Goal: Complete application form

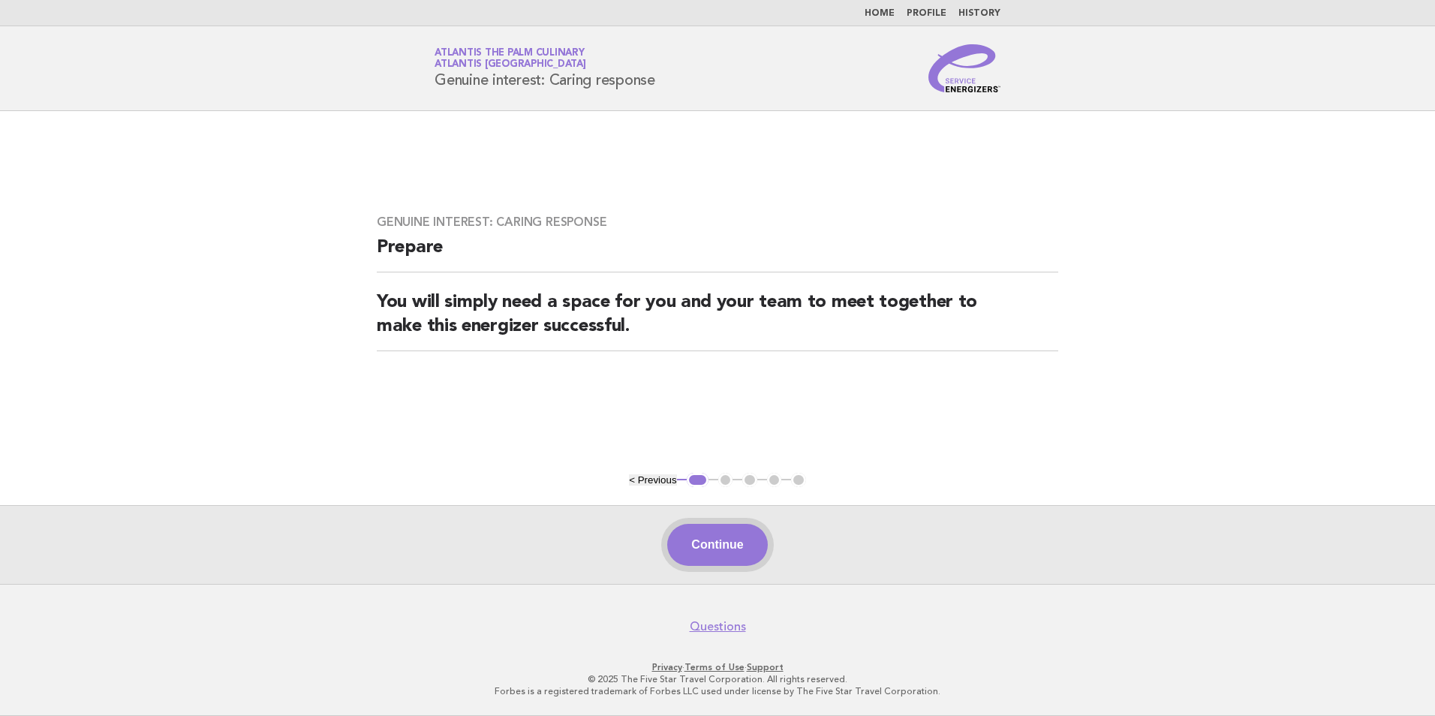
click at [747, 555] on button "Continue" at bounding box center [717, 545] width 100 height 42
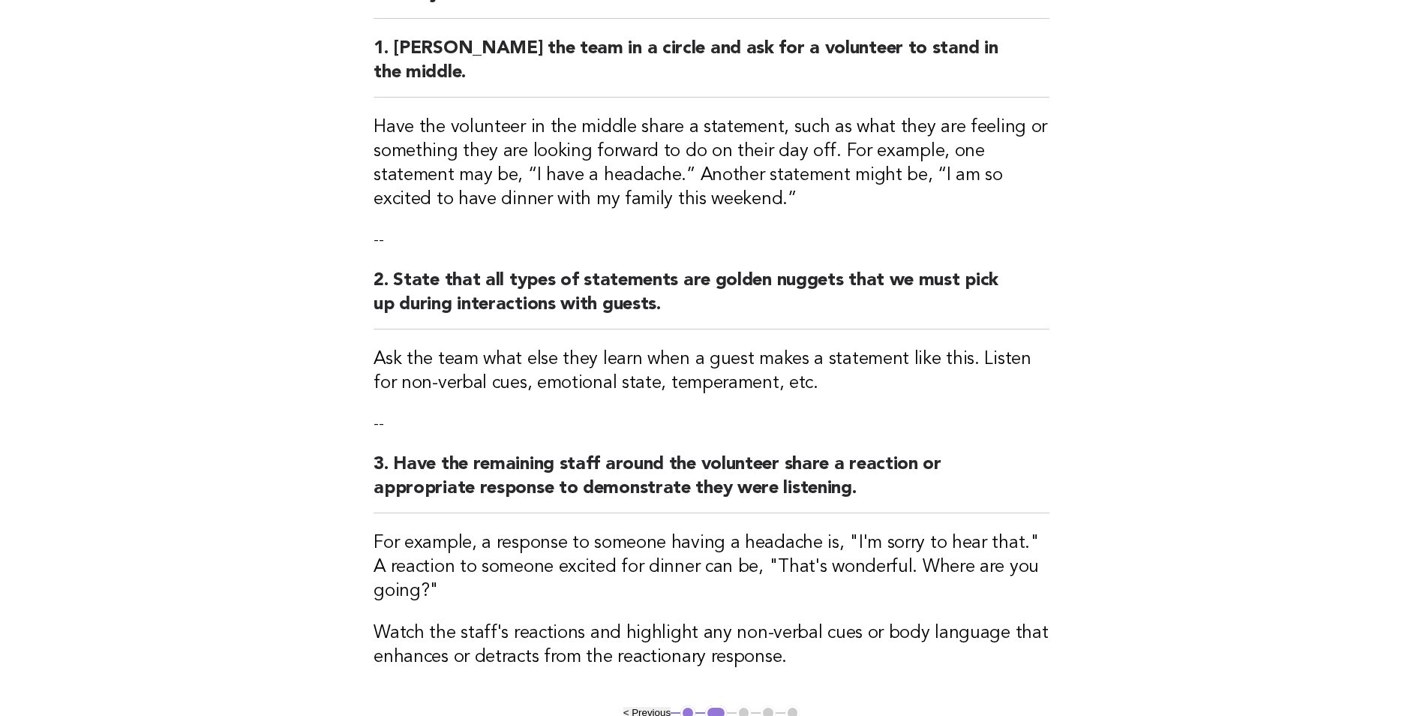
scroll to position [377, 0]
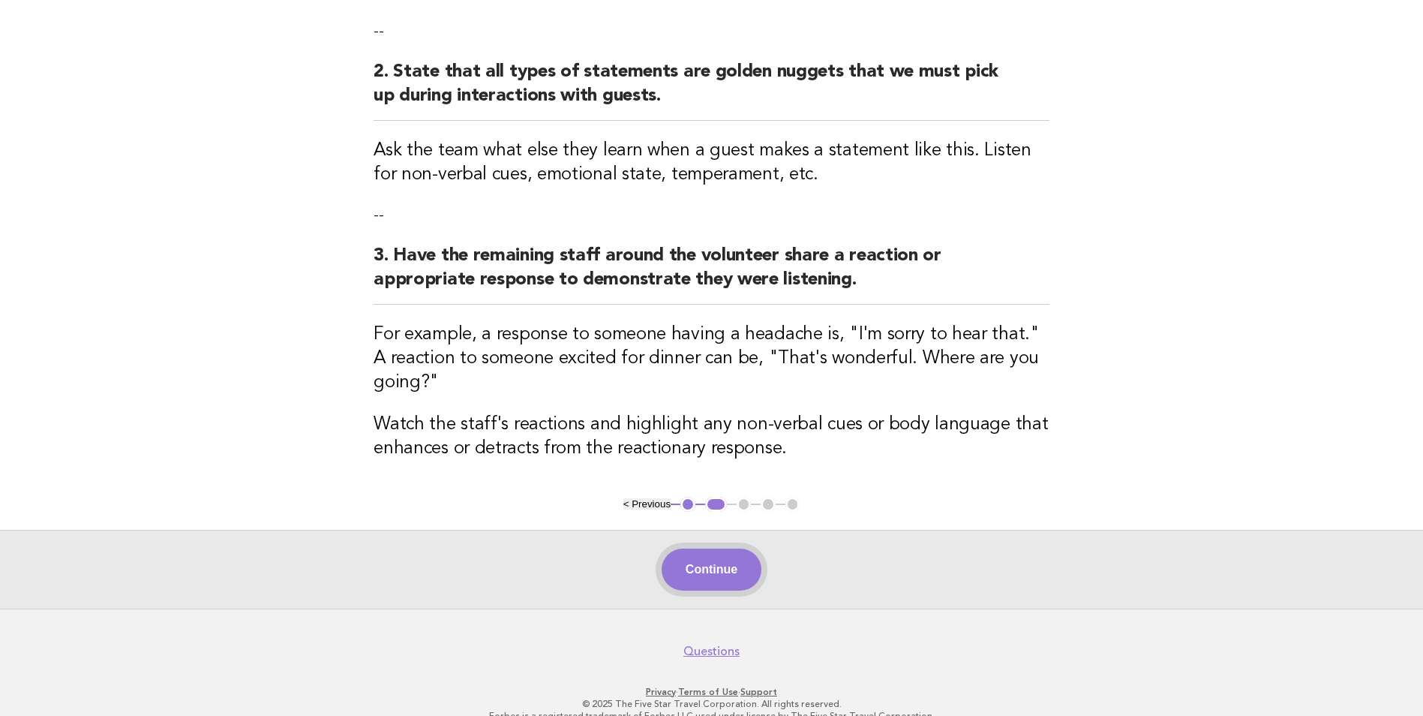
click at [735, 563] on button "Continue" at bounding box center [712, 570] width 100 height 42
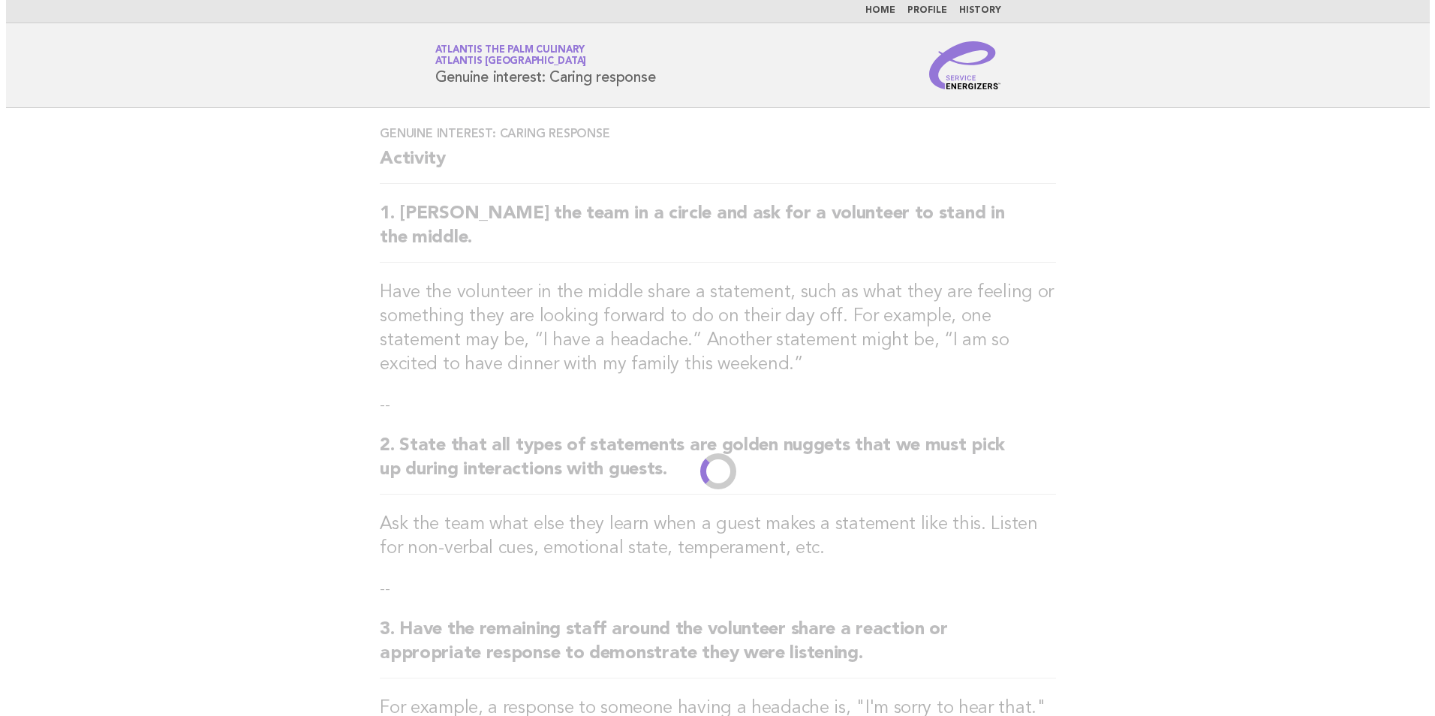
scroll to position [0, 0]
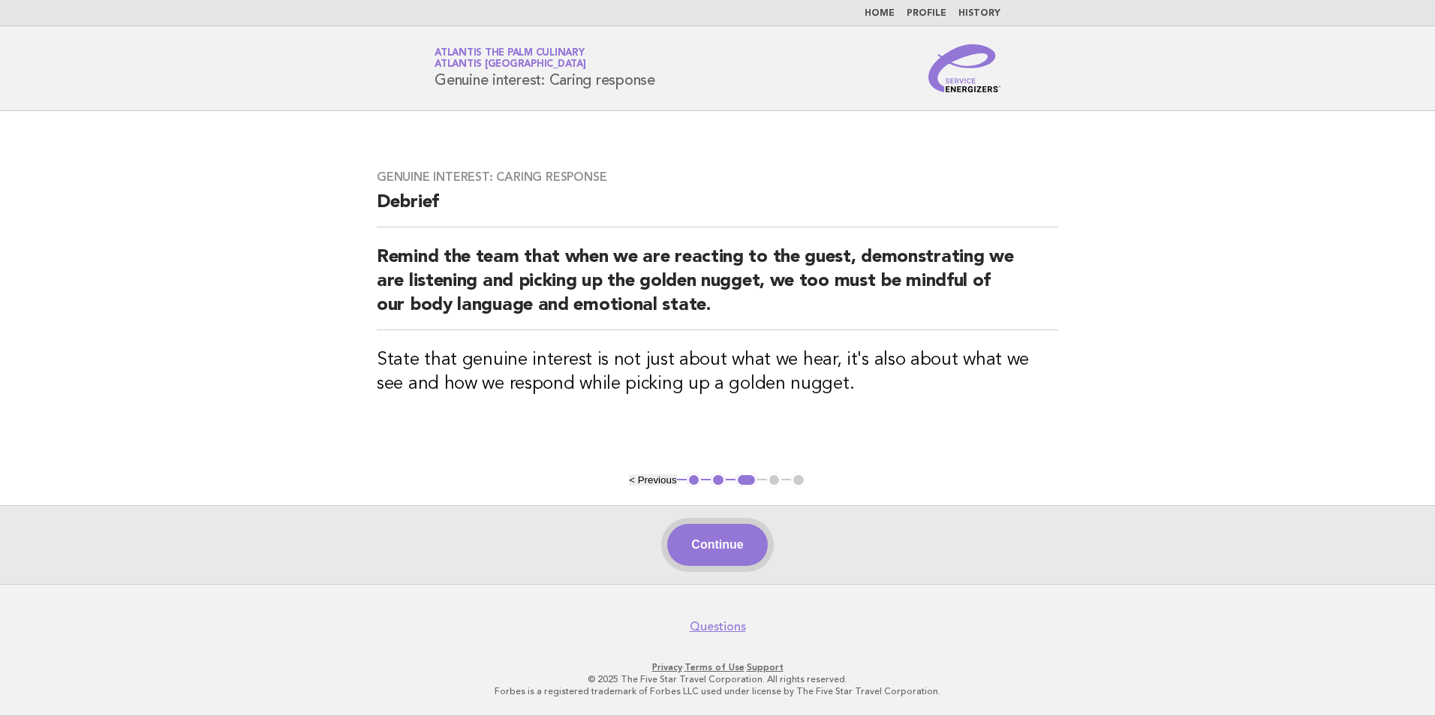
click at [707, 545] on button "Continue" at bounding box center [717, 545] width 100 height 42
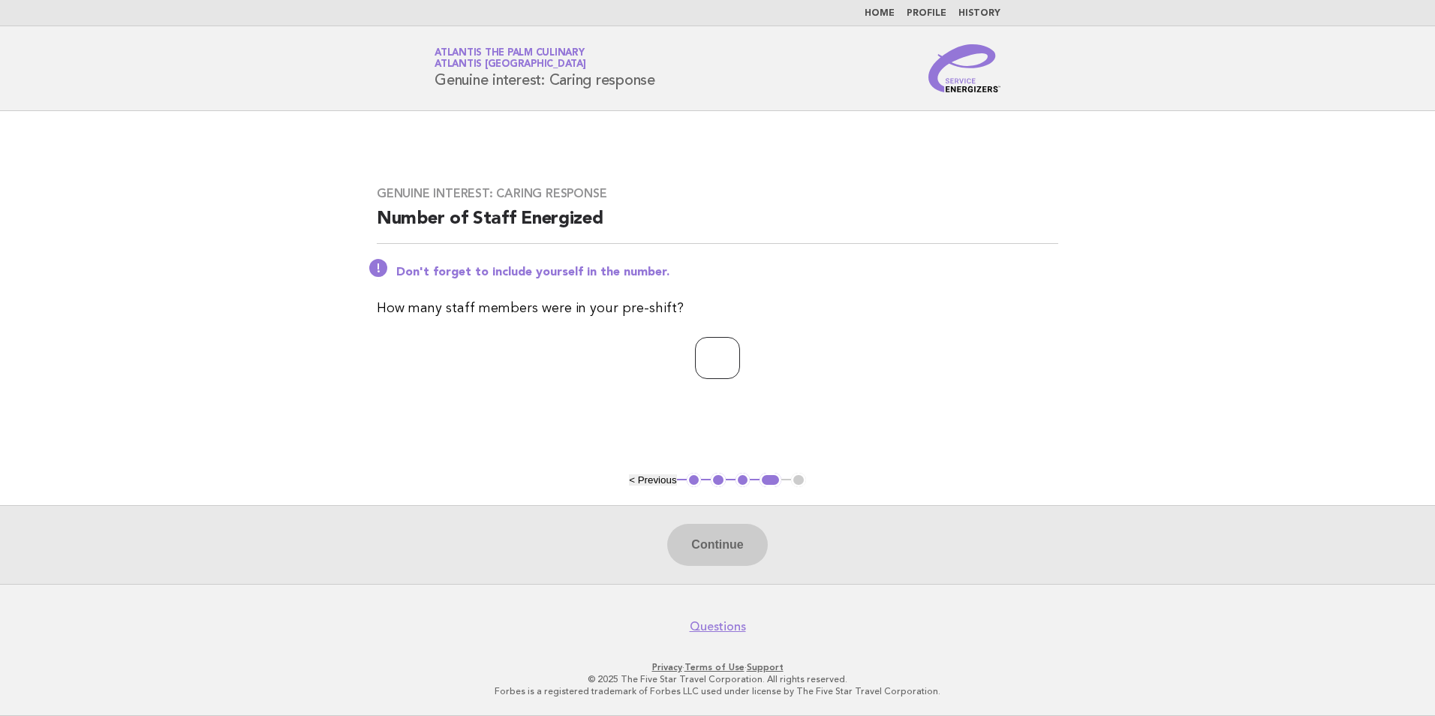
click at [711, 354] on input "number" at bounding box center [717, 358] width 45 height 42
type input "*"
type input "**"
click at [711, 552] on button "Continue" at bounding box center [717, 545] width 100 height 42
